Goal: Task Accomplishment & Management: Manage account settings

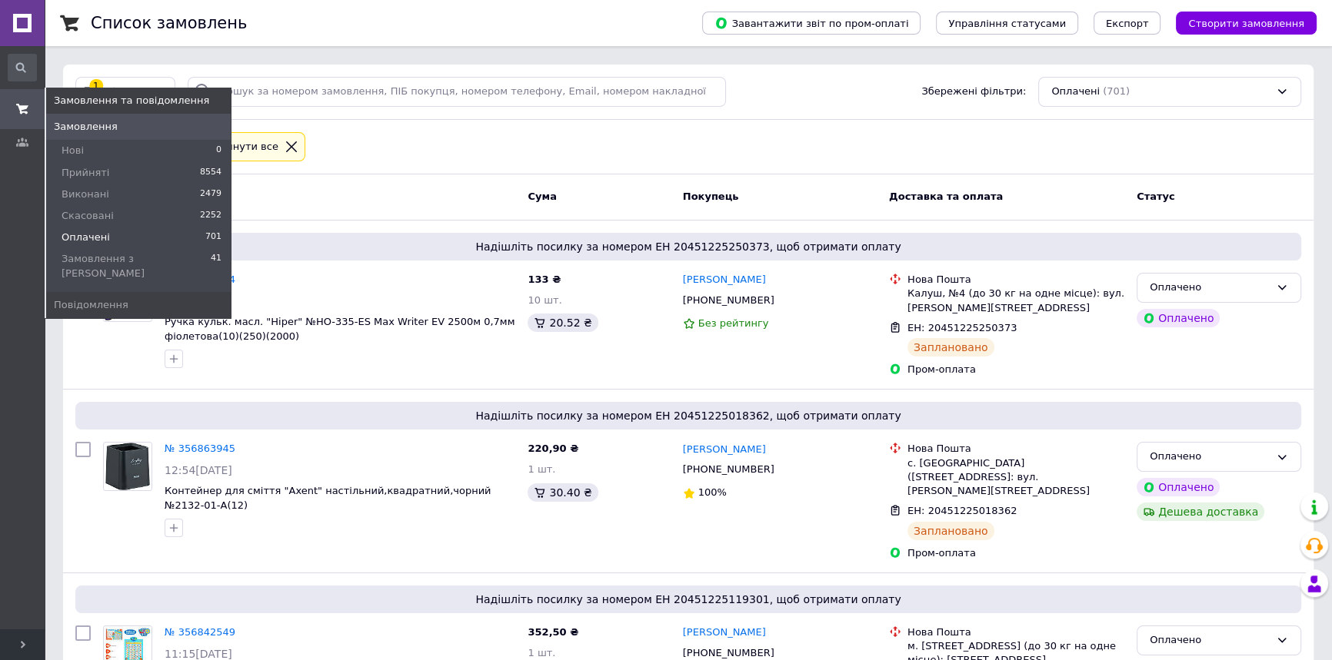
click at [11, 125] on link "Замовлення та повідомлення" at bounding box center [22, 109] width 45 height 40
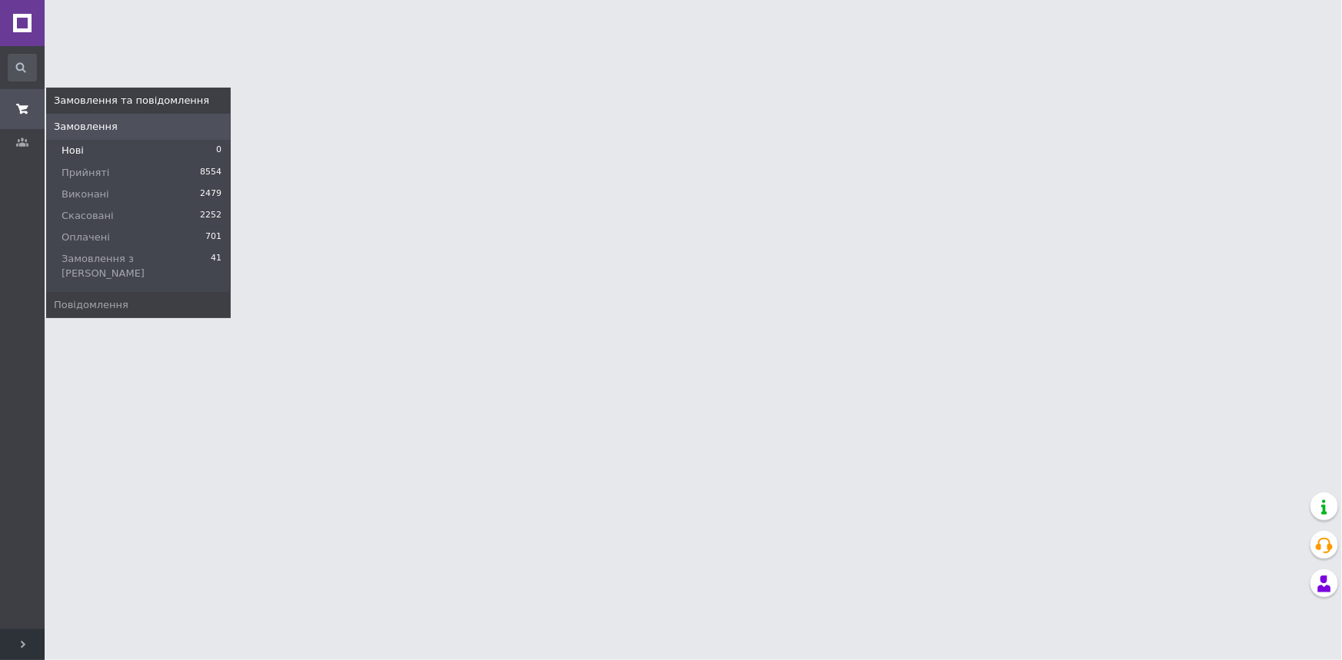
click at [72, 147] on span "Нові" at bounding box center [73, 151] width 22 height 14
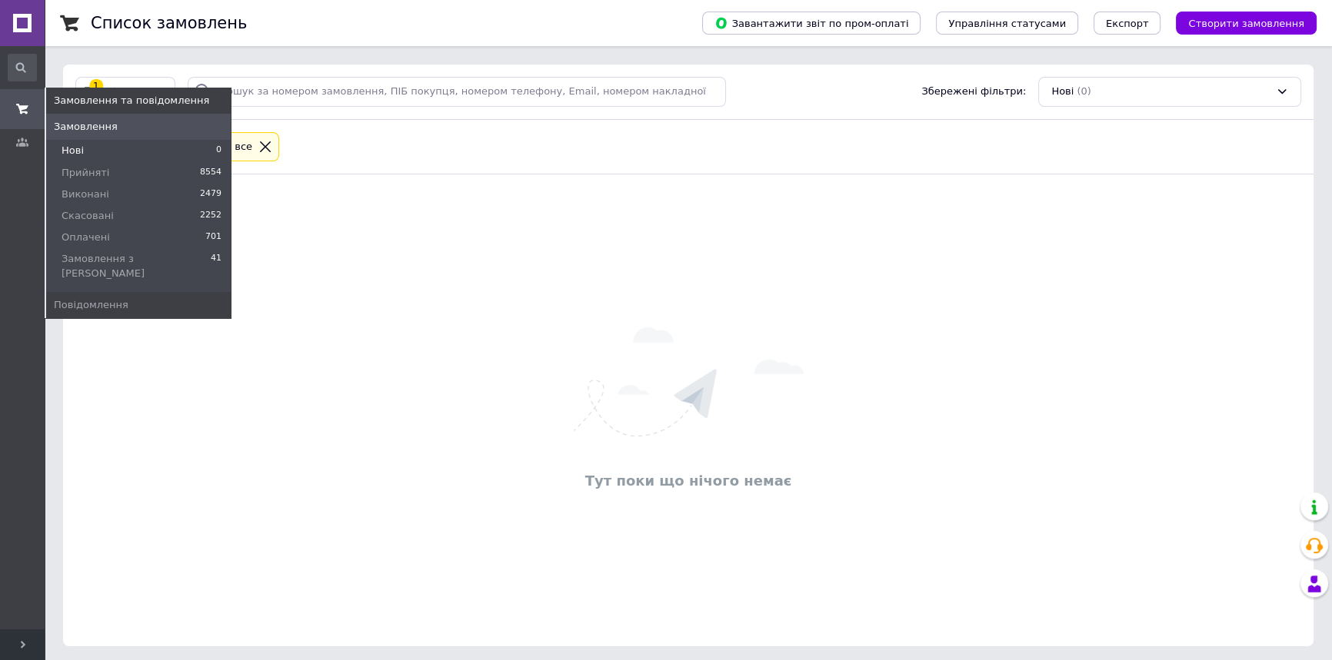
click at [78, 151] on span "Нові" at bounding box center [73, 151] width 22 height 14
click at [98, 240] on span "Оплачені" at bounding box center [86, 238] width 48 height 14
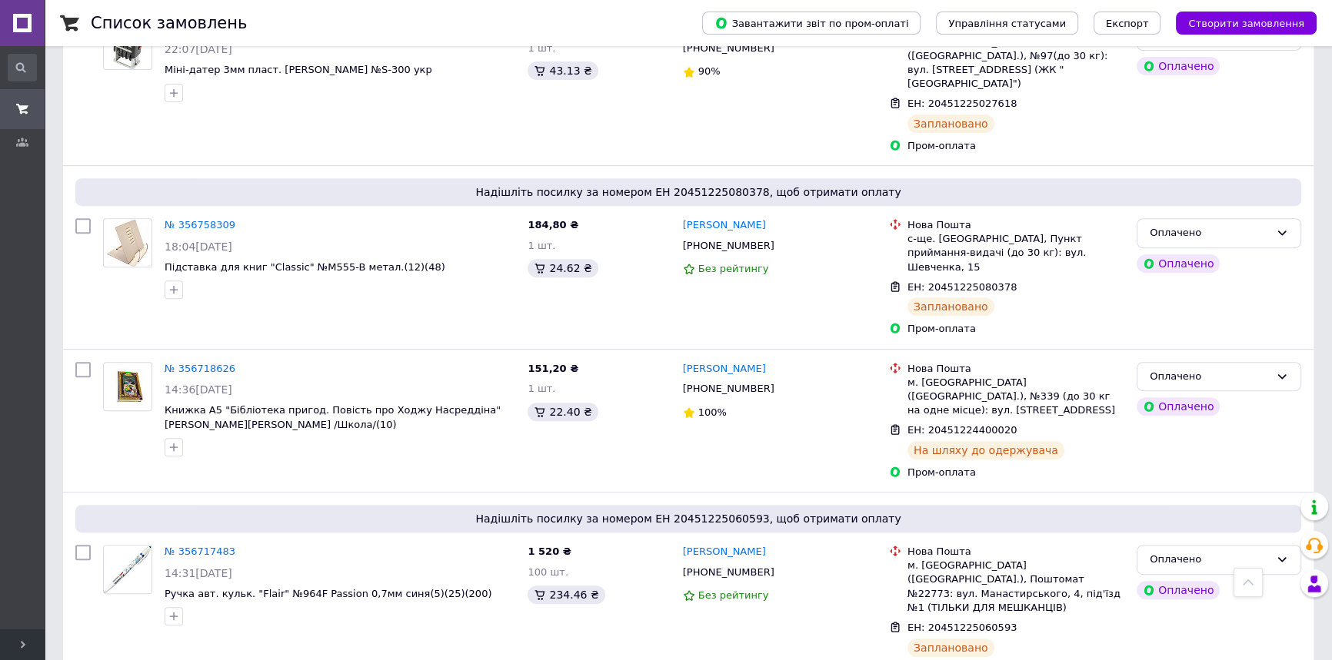
scroll to position [769, 0]
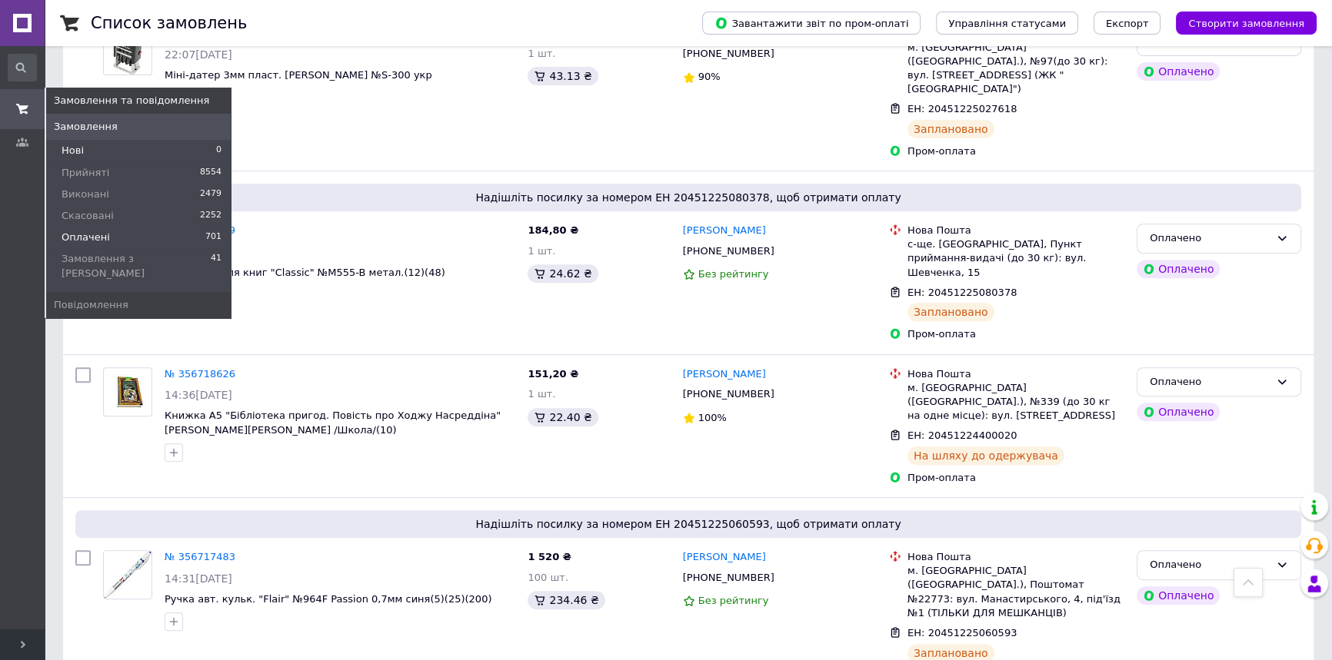
click at [71, 148] on span "Нові" at bounding box center [73, 151] width 22 height 14
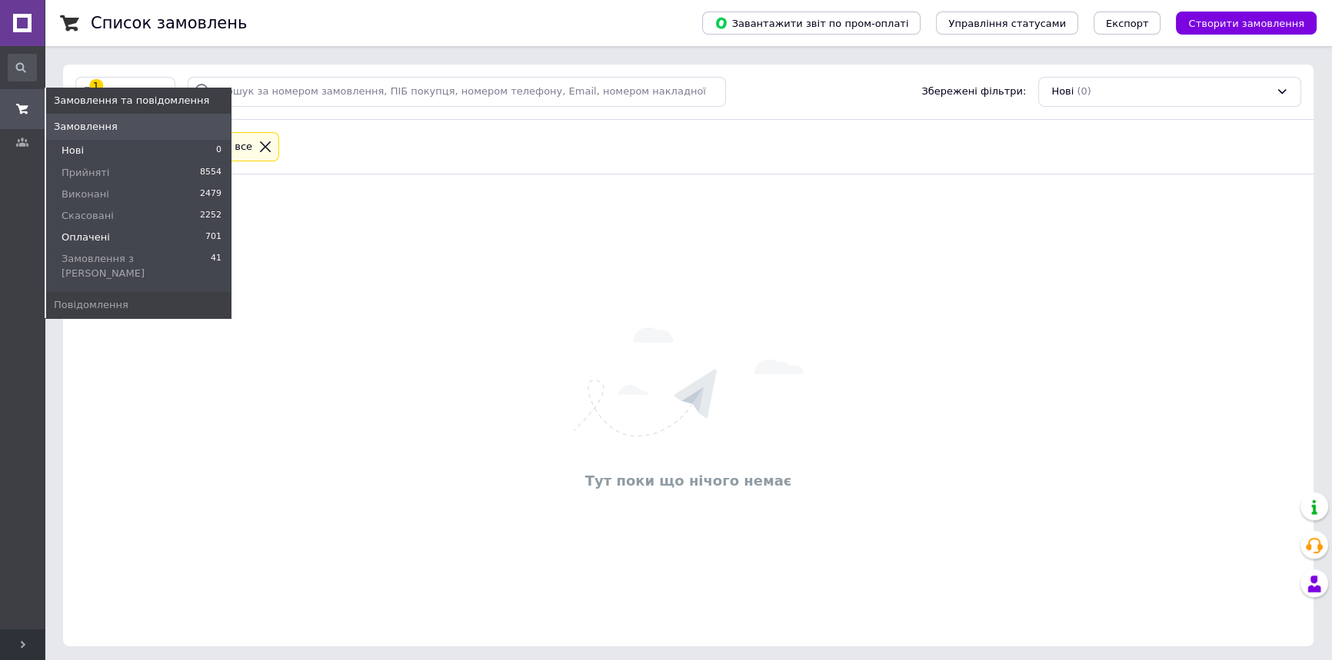
click at [107, 232] on li "Оплачені 701" at bounding box center [138, 238] width 185 height 22
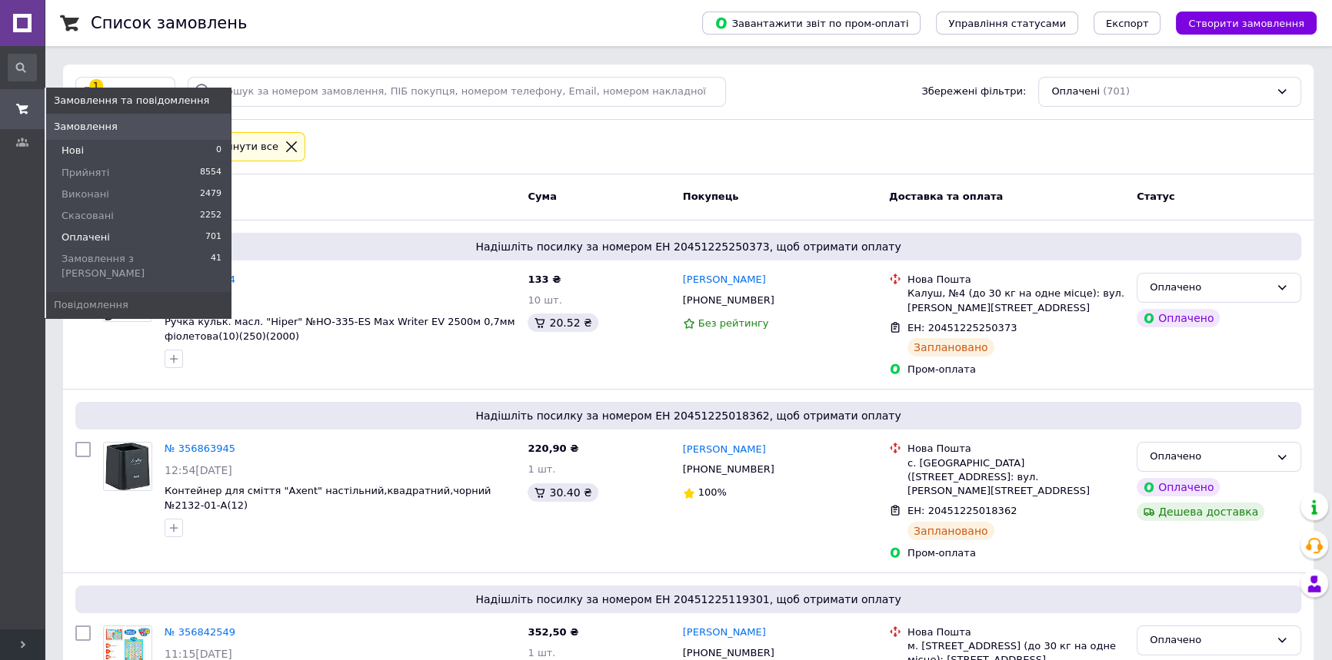
click at [80, 157] on span "Нові" at bounding box center [73, 151] width 22 height 14
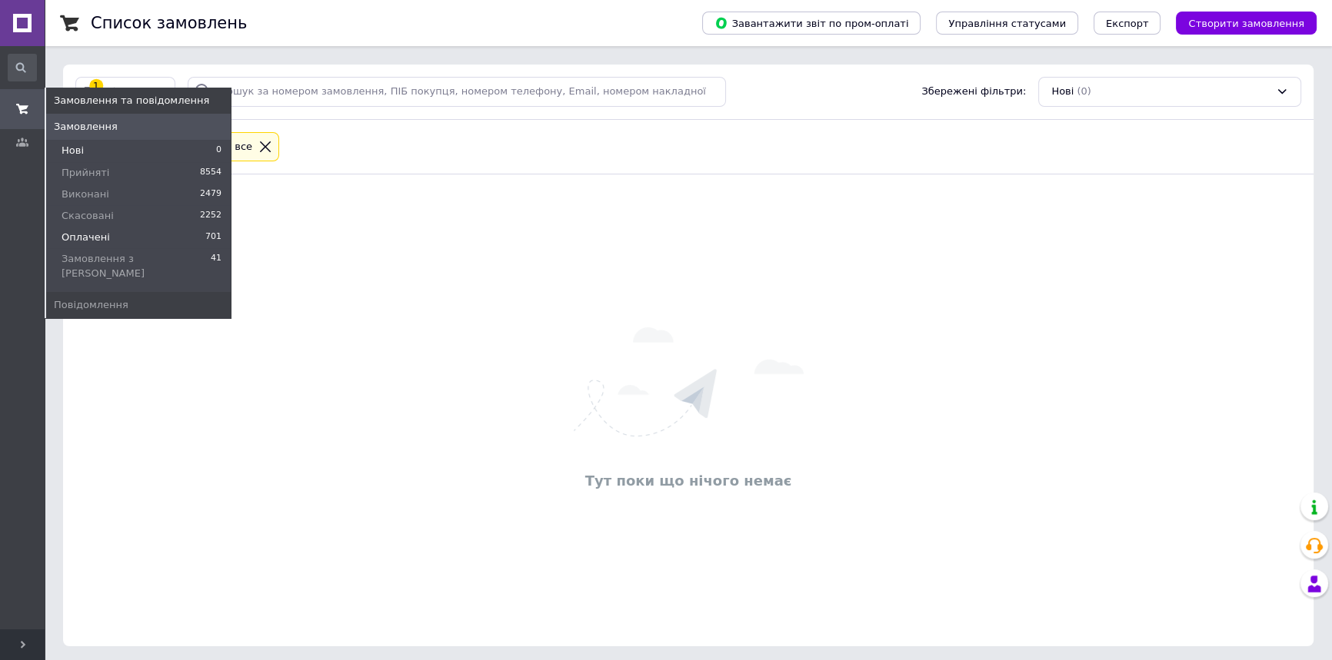
click at [108, 236] on li "Оплачені 701" at bounding box center [138, 238] width 185 height 22
